Goal: Check status: Check status

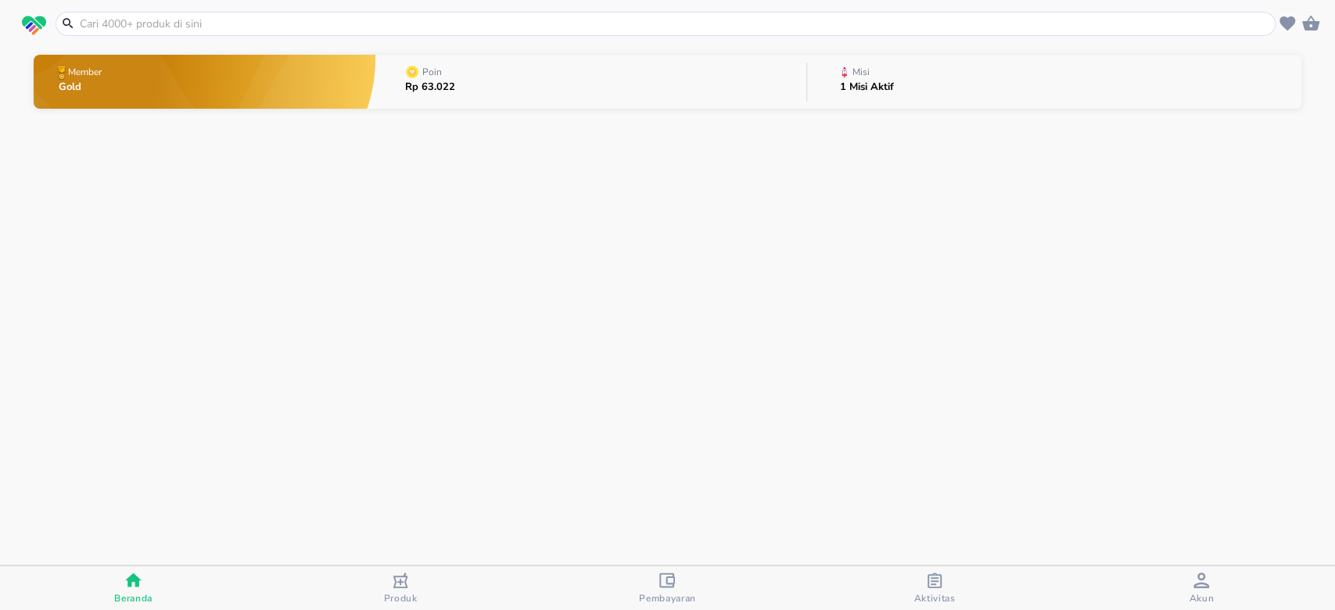
click at [1189, 578] on span "Akun" at bounding box center [1201, 589] width 257 height 32
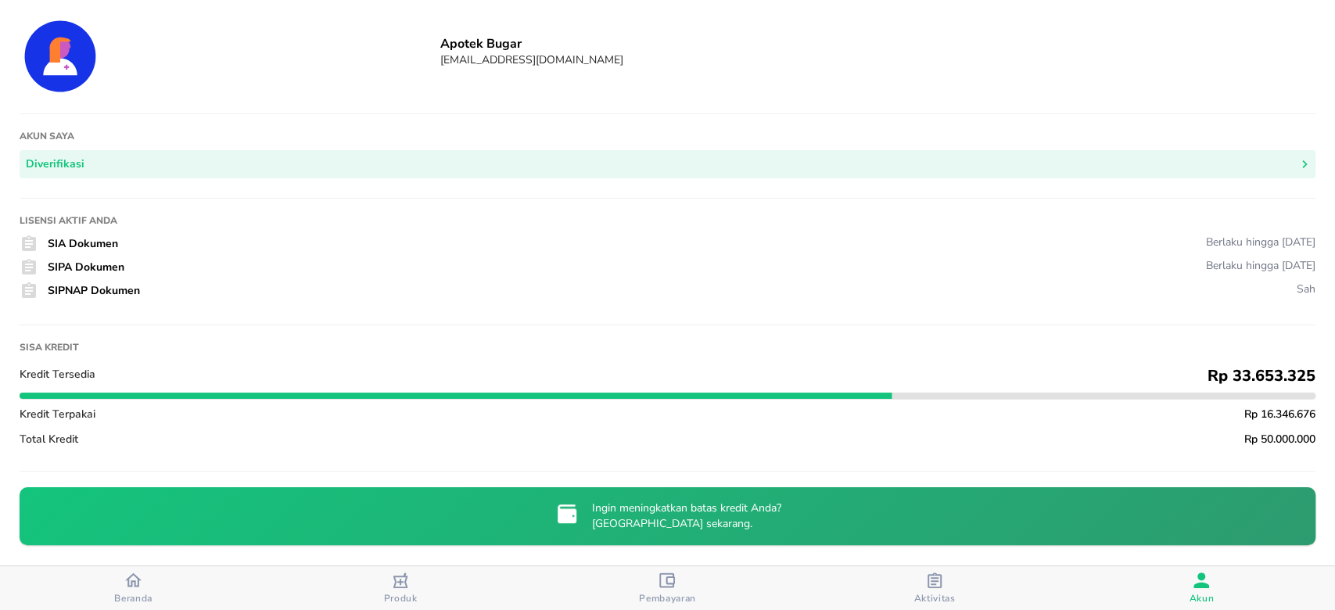
click at [164, 580] on span "Beranda" at bounding box center [133, 588] width 257 height 33
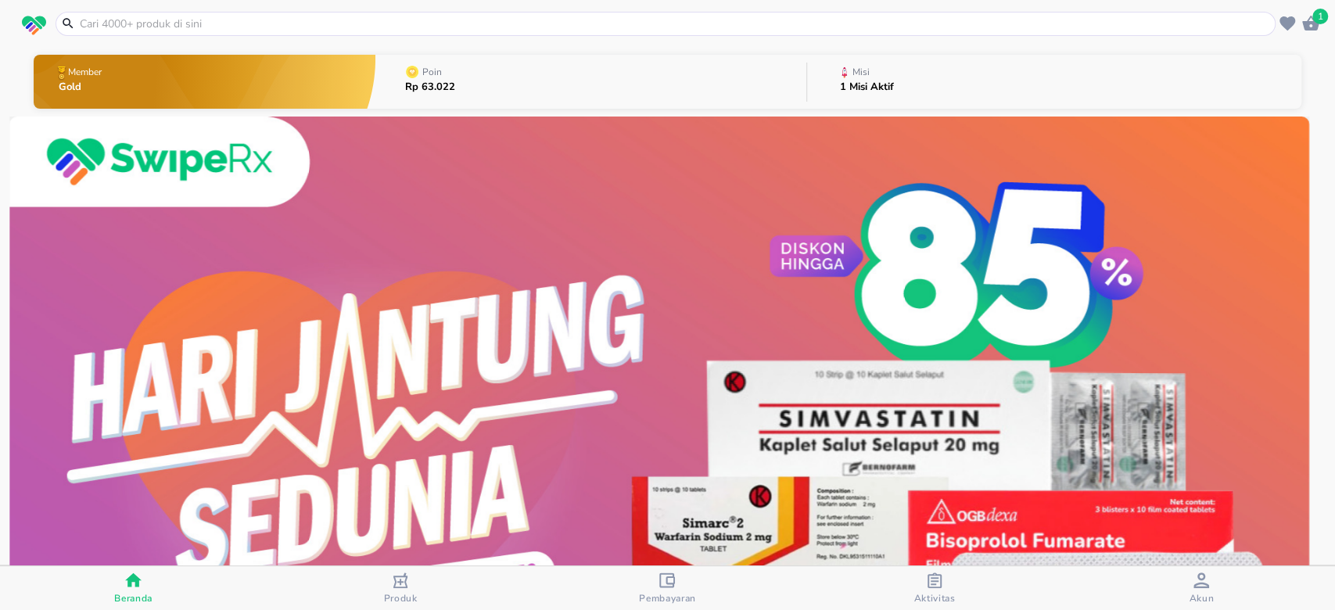
click at [1001, 74] on button "Misi 1 Misi Aktif" at bounding box center [1054, 82] width 494 height 62
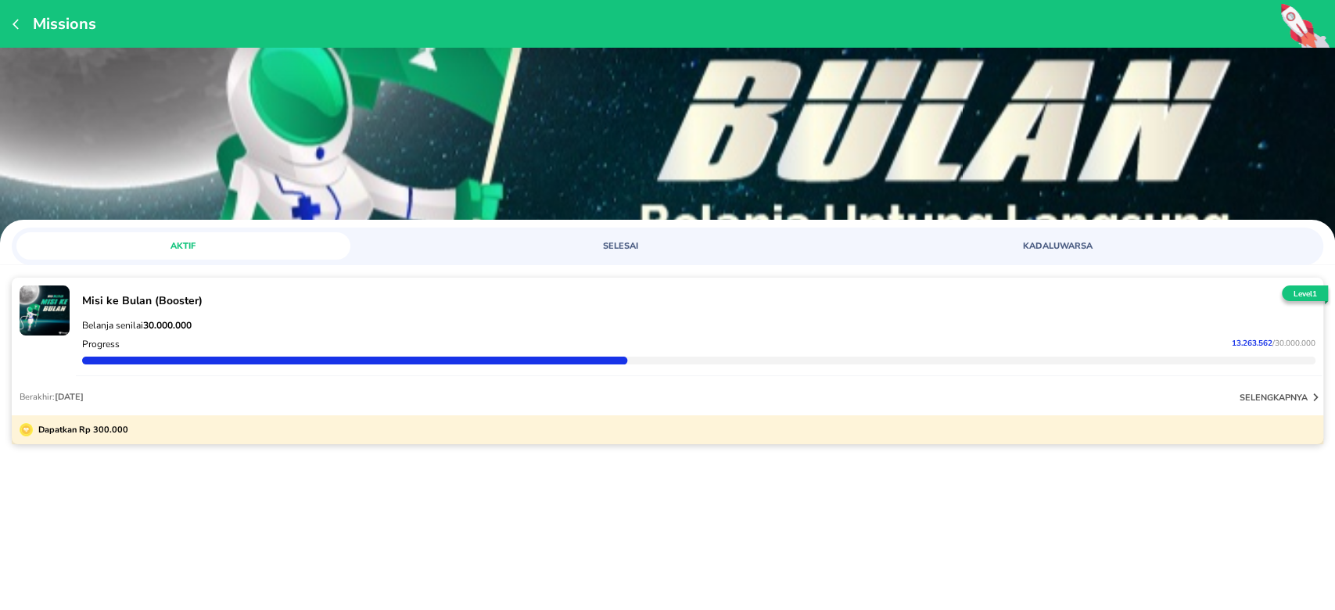
click at [190, 360] on div at bounding box center [10, 361] width 1233 height 8
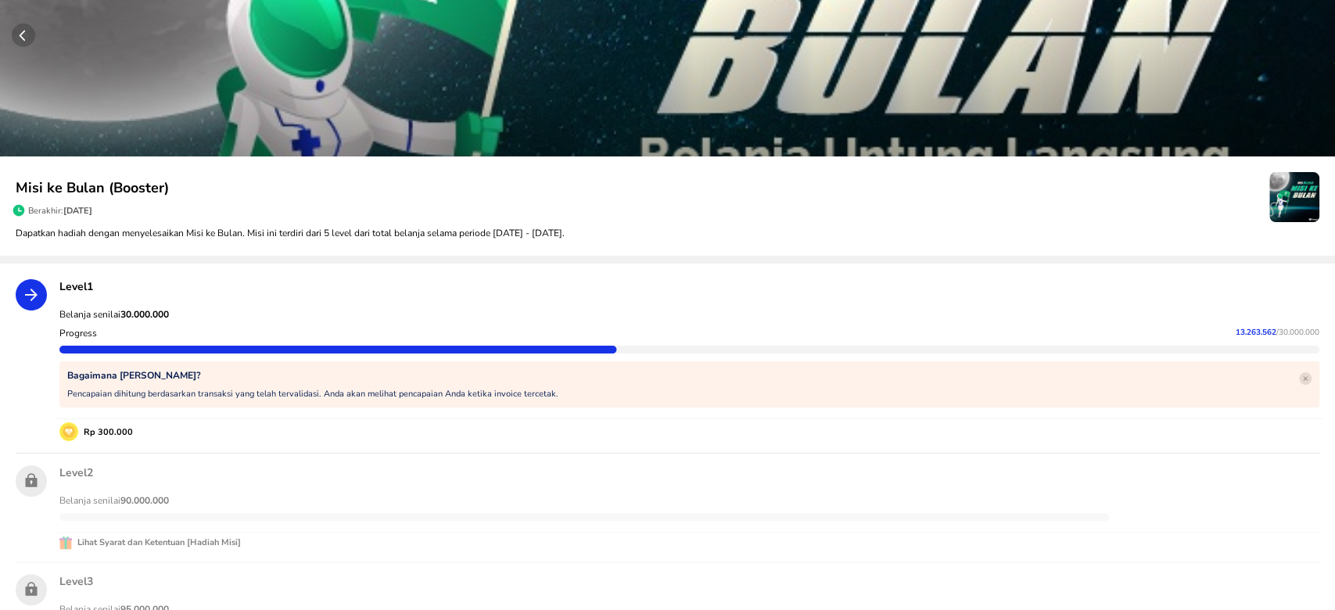
click at [152, 303] on div "Belanja senilai 30.000.000 Progress 13.263.562 / 30.000.000 Bagaimana Cara Kerj…" at bounding box center [689, 358] width 1266 height 122
click at [154, 303] on div "Belanja senilai 30.000.000 Progress 13.263.562 / 30.000.000 Bagaimana Cara Kerj…" at bounding box center [689, 358] width 1266 height 122
click at [154, 308] on strong "30.000.000" at bounding box center [144, 314] width 48 height 13
copy strong "30.000.000"
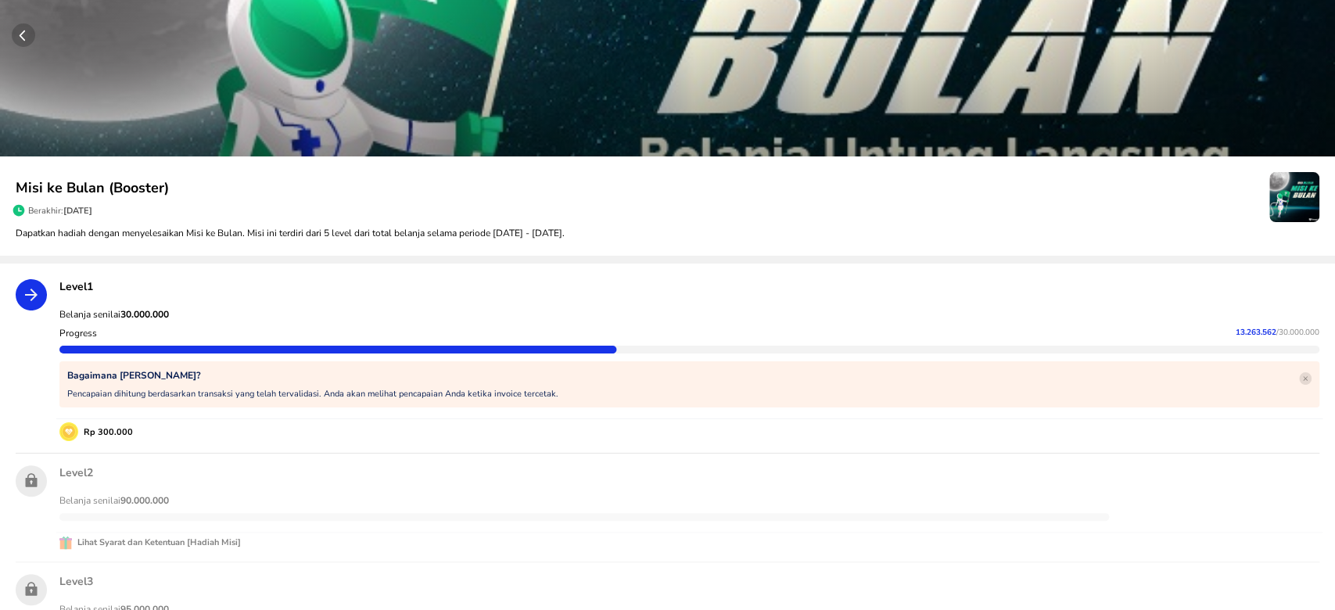
click at [1236, 336] on span "13.263.562" at bounding box center [1256, 332] width 41 height 11
copy p "13.263.562"
